Goal: Communication & Community: Answer question/provide support

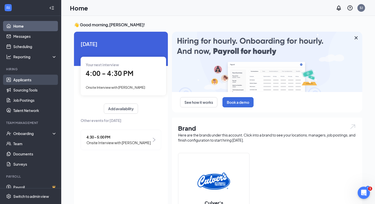
click at [33, 81] on link "Applicants" at bounding box center [35, 80] width 44 height 10
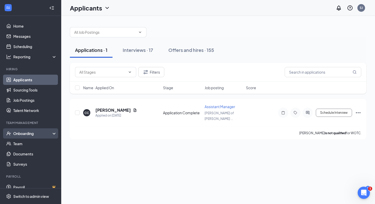
click at [29, 131] on div "Onboarding" at bounding box center [32, 133] width 39 height 5
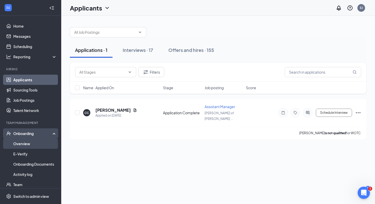
click at [29, 144] on link "Overview" at bounding box center [35, 143] width 44 height 10
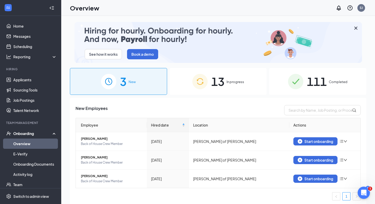
click at [222, 82] on span "13" at bounding box center [217, 81] width 13 height 18
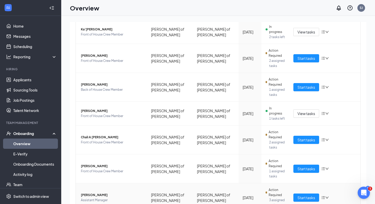
scroll to position [10, 0]
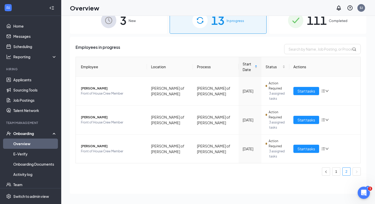
scroll to position [23, 0]
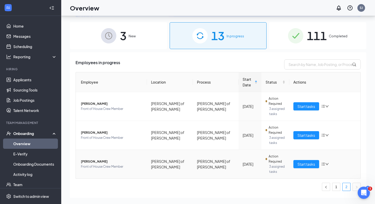
click at [118, 150] on td "[PERSON_NAME] Front of House Crew Member" at bounding box center [111, 164] width 71 height 29
click at [269, 164] on span "3 assigned tasks" at bounding box center [277, 169] width 16 height 10
click at [93, 159] on span "[PERSON_NAME]" at bounding box center [112, 161] width 62 height 5
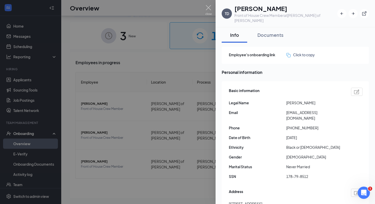
click at [187, 65] on div at bounding box center [187, 102] width 375 height 204
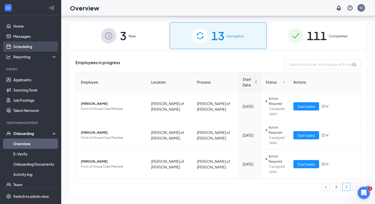
click at [31, 42] on link "Scheduling" at bounding box center [35, 46] width 44 height 10
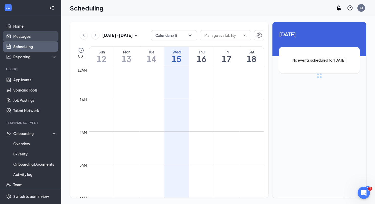
click at [31, 40] on link "Messages" at bounding box center [35, 36] width 44 height 10
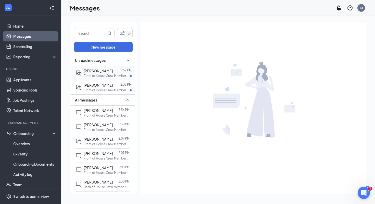
click at [109, 73] on p "Front of House Crew Member at [GEOGRAPHIC_DATA][PERSON_NAME] of [PERSON_NAME]" at bounding box center [107, 75] width 46 height 4
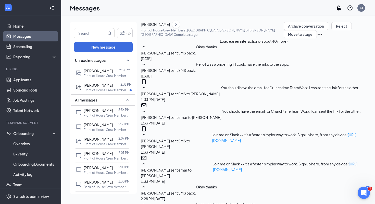
scroll to position [294, 0]
type textarea "culvers0135"
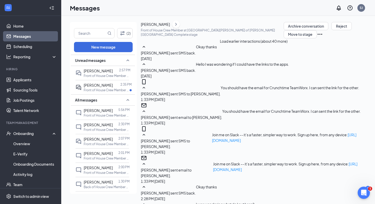
click at [113, 83] on div at bounding box center [117, 85] width 8 height 6
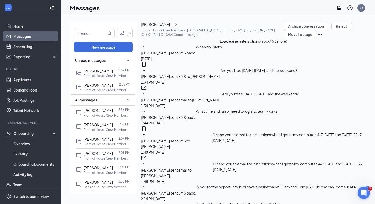
scroll to position [233, 0]
type textarea "t"
type textarea "Thank you"
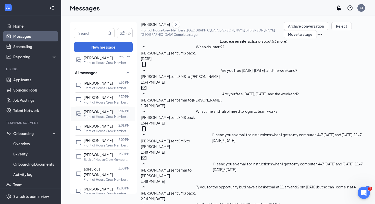
scroll to position [33, 0]
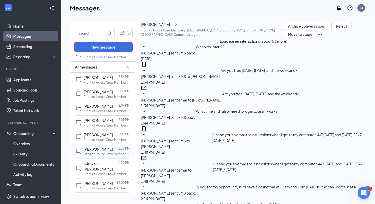
click at [112, 144] on div "[PERSON_NAME] 1:30 PM Back of House Crew Member at [GEOGRAPHIC_DATA][PERSON_NAM…" at bounding box center [103, 151] width 54 height 14
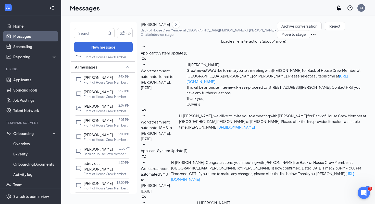
scroll to position [105, 0]
type textarea "[PERSON_NAME]. We'd like to invite you to the team. When are you available to s…"
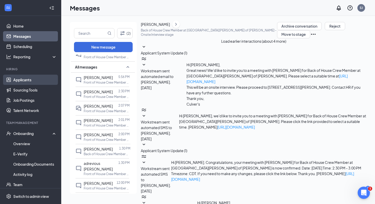
click at [28, 83] on link "Applicants" at bounding box center [35, 80] width 44 height 10
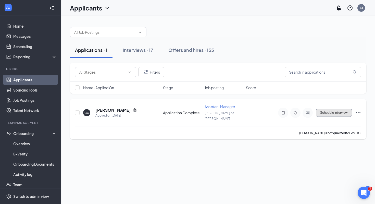
click at [344, 112] on button "Schedule Interview" at bounding box center [334, 112] width 36 height 8
type input "Onsite Interview (next stage)"
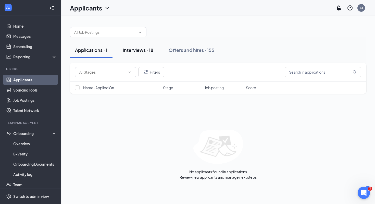
click at [141, 50] on div "Interviews · 18" at bounding box center [138, 50] width 31 height 6
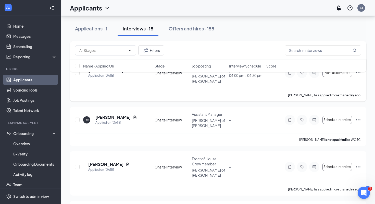
scroll to position [44, 0]
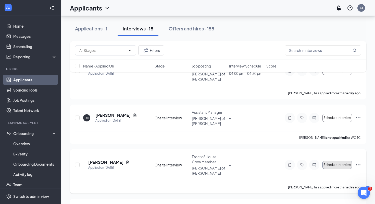
click at [344, 163] on span "Schedule interview" at bounding box center [338, 165] width 28 height 4
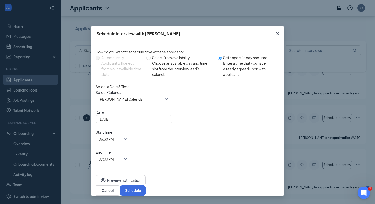
click at [279, 35] on icon "Cross" at bounding box center [278, 34] width 6 height 6
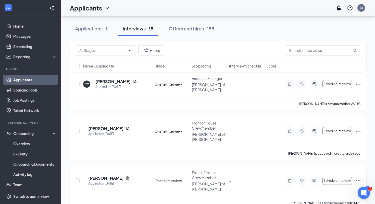
scroll to position [83, 0]
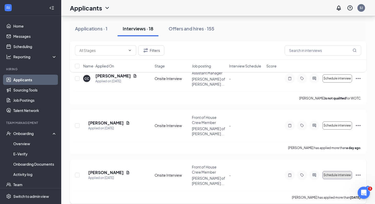
click at [342, 171] on button "Schedule interview" at bounding box center [338, 175] width 30 height 8
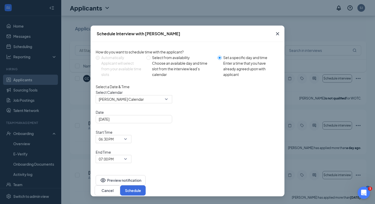
click at [280, 32] on icon "Cross" at bounding box center [278, 34] width 6 height 6
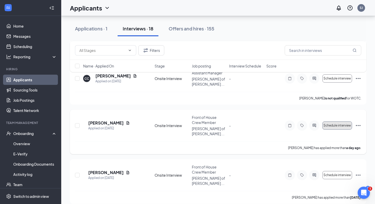
click at [344, 121] on button "Schedule interview" at bounding box center [338, 125] width 30 height 8
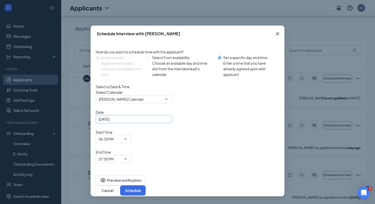
click at [157, 123] on div "[DATE]" at bounding box center [134, 119] width 77 height 8
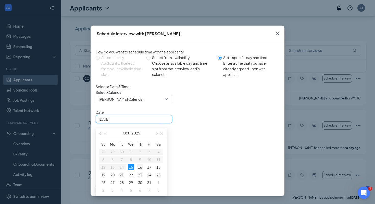
type input "[DATE]"
click at [142, 170] on div "16" at bounding box center [140, 167] width 6 height 6
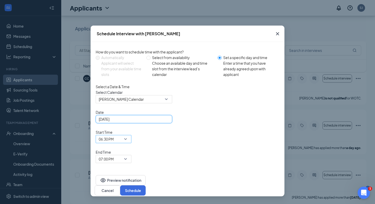
click at [114, 135] on span "06:30 PM" at bounding box center [106, 139] width 15 height 8
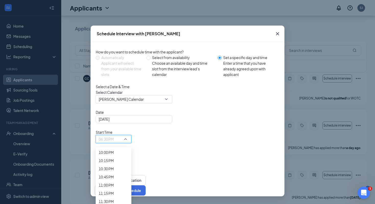
scroll to position [748, 0]
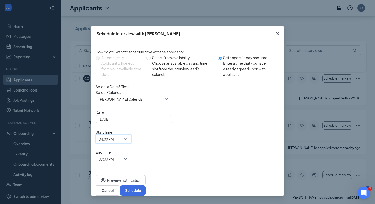
click at [131, 149] on div "End Time 07:00 PM" at bounding box center [114, 156] width 36 height 14
click at [128, 155] on span "07:00 PM" at bounding box center [114, 159] width 30 height 8
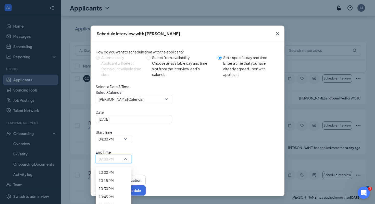
scroll to position [735, 0]
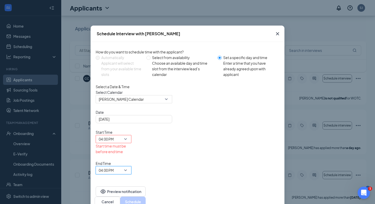
click at [131, 166] on div "04:00 PM" at bounding box center [114, 170] width 36 height 8
click at [114, 6] on span "04:30 PM" at bounding box center [106, 4] width 15 height 6
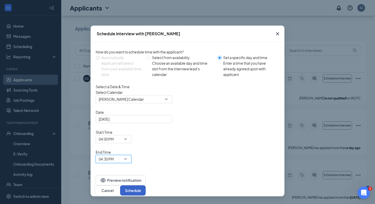
click at [146, 185] on button "Schedule" at bounding box center [133, 190] width 26 height 10
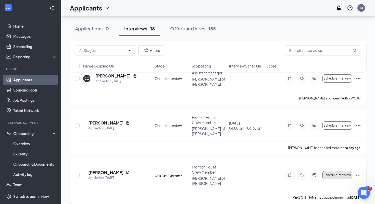
click at [327, 173] on span "Schedule interview" at bounding box center [338, 175] width 28 height 4
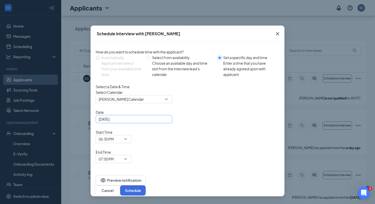
click at [152, 122] on input "[DATE]" at bounding box center [133, 119] width 69 height 6
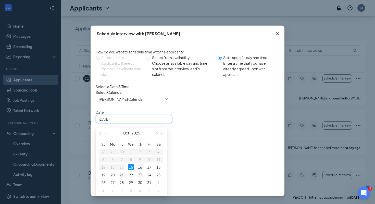
type input "[DATE]"
click at [141, 170] on div "16" at bounding box center [140, 167] width 6 height 6
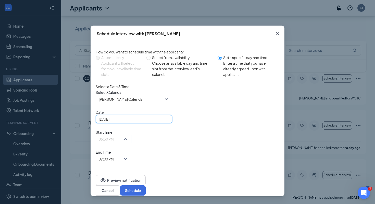
click at [114, 135] on span "06:30 PM" at bounding box center [106, 139] width 15 height 8
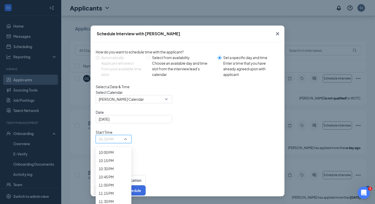
scroll to position [747, 0]
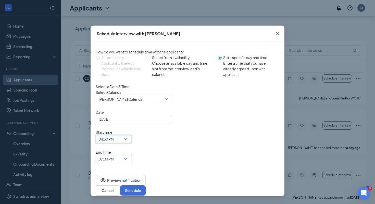
click at [114, 155] on span "07:00 PM" at bounding box center [106, 159] width 15 height 8
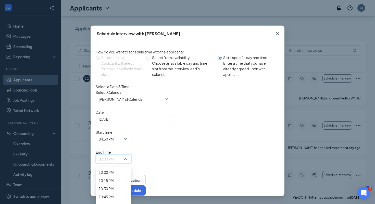
scroll to position [778, 0]
click at [114, 5] on span "05:00 PM" at bounding box center [106, 3] width 15 height 6
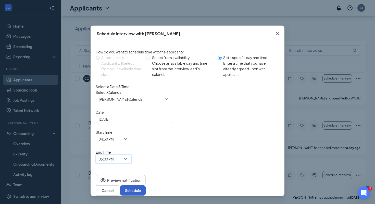
click at [146, 185] on button "Schedule" at bounding box center [133, 190] width 26 height 10
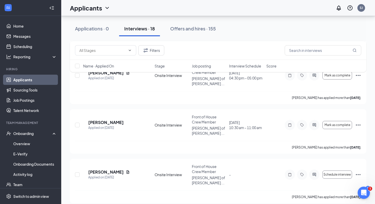
scroll to position [479, 0]
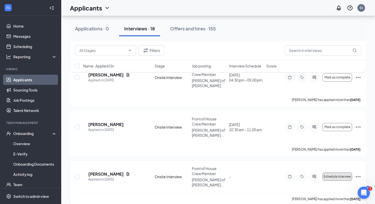
click at [347, 172] on button "Schedule interview" at bounding box center [338, 176] width 30 height 8
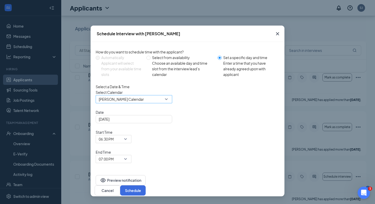
click at [166, 103] on span "[PERSON_NAME] Calendar" at bounding box center [134, 99] width 70 height 8
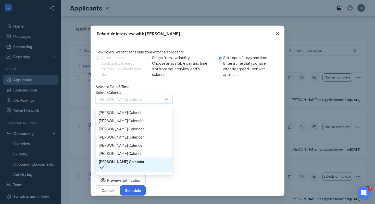
scroll to position [17, 0]
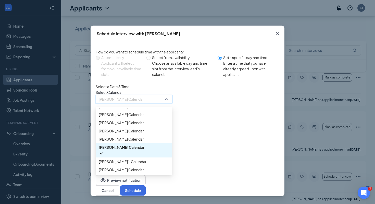
click at [219, 89] on div "Select a Date & Time" at bounding box center [188, 87] width 184 height 6
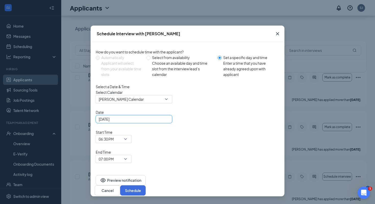
click at [153, 122] on input "[DATE]" at bounding box center [133, 119] width 69 height 6
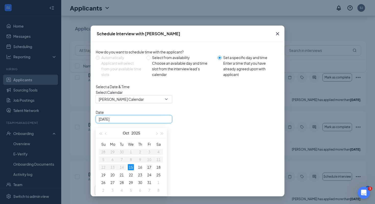
type input "[DATE]"
click at [148, 170] on div "17" at bounding box center [149, 167] width 6 height 6
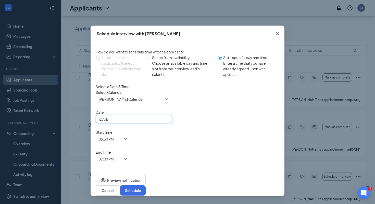
click at [124, 135] on span "06:30 PM" at bounding box center [111, 142] width 25 height 14
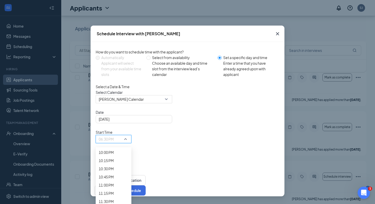
scroll to position [734, 0]
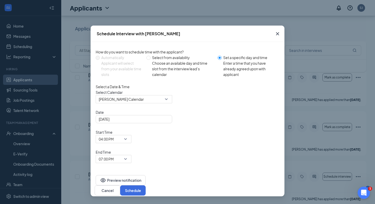
click at [131, 149] on div "End Time 07:00 PM" at bounding box center [114, 156] width 36 height 14
click at [124, 155] on span "07:00 PM" at bounding box center [111, 162] width 25 height 14
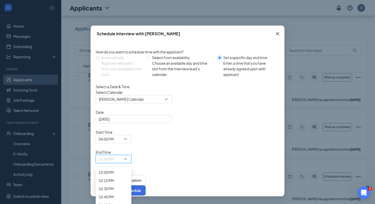
scroll to position [751, 0]
click at [266, 174] on div "Preview notification Cancel Schedule" at bounding box center [188, 185] width 194 height 22
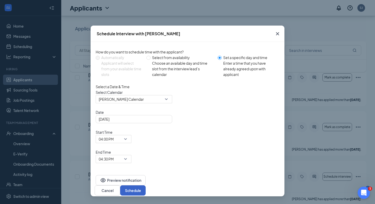
click at [146, 185] on button "Schedule" at bounding box center [133, 190] width 26 height 10
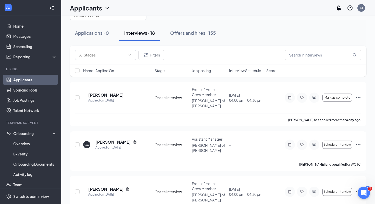
scroll to position [8, 0]
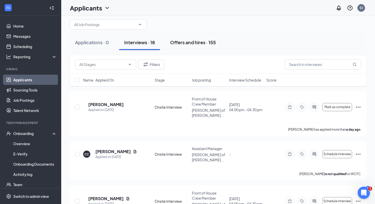
click at [200, 41] on div "Offers and hires · 155" at bounding box center [193, 42] width 46 height 6
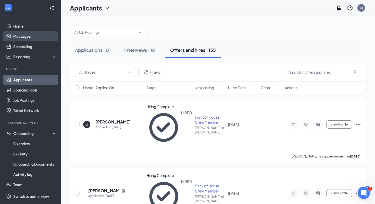
click at [22, 39] on link "Messages" at bounding box center [35, 36] width 44 height 10
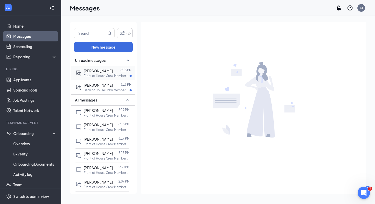
click at [120, 67] on div "[PERSON_NAME] 6:18 PM Front of House Crew Member at [GEOGRAPHIC_DATA][PERSON_NA…" at bounding box center [103, 73] width 54 height 14
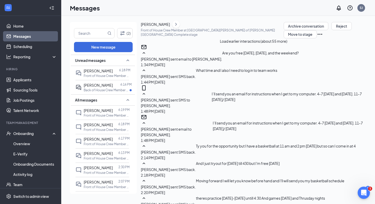
scroll to position [233, 0]
click at [108, 90] on p "Back of House Crew Member at [GEOGRAPHIC_DATA][PERSON_NAME] of [PERSON_NAME]" at bounding box center [107, 90] width 46 height 4
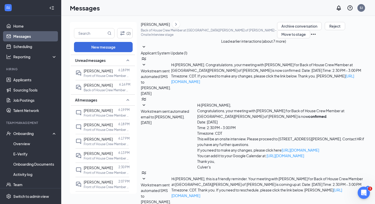
scroll to position [140, 0]
type textarea "Absolutely, is 10am okay?"
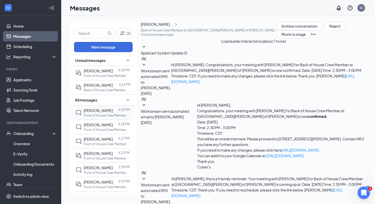
click at [101, 111] on span "[PERSON_NAME]" at bounding box center [98, 110] width 29 height 5
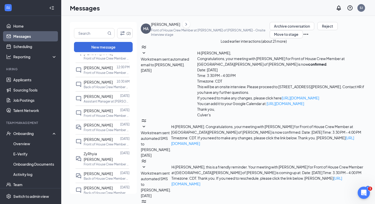
scroll to position [206, 0]
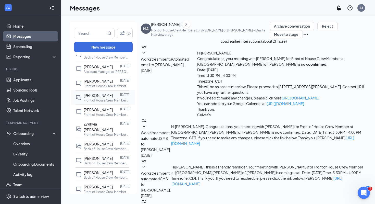
click at [113, 92] on div at bounding box center [116, 95] width 7 height 6
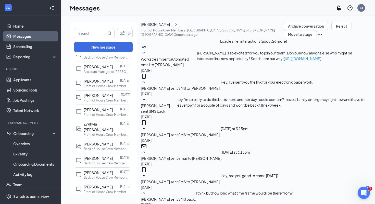
scroll to position [202, 0]
type textarea "Are you free [DATE] at 330pm?"
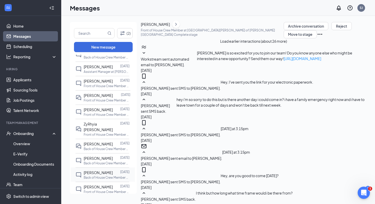
click at [110, 175] on p "Back of House Crew Member at [GEOGRAPHIC_DATA][PERSON_NAME] of [PERSON_NAME]" at bounding box center [107, 177] width 46 height 4
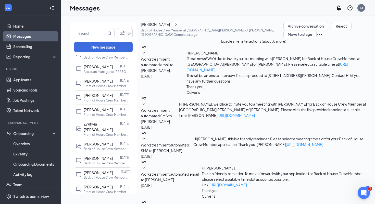
scroll to position [90, 0]
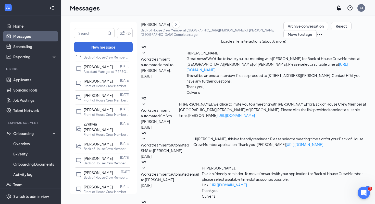
type textarea "Hello, we'd like to invite you to the team. When are you available to start?"
click at [105, 156] on span "[PERSON_NAME]" at bounding box center [98, 158] width 29 height 5
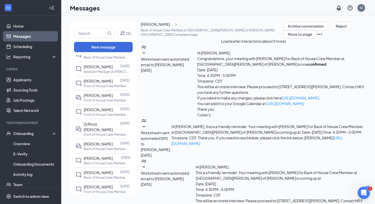
paste textarea "Hello, we'd like to invite you to the team. When are you available to start?"
type textarea "Hello, we'd like to invite you to the team. When are you available to start?"
